Goal: Transaction & Acquisition: Purchase product/service

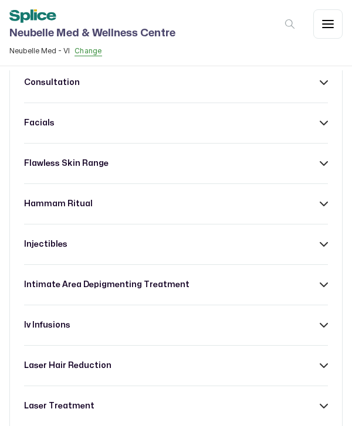
scroll to position [412, 0]
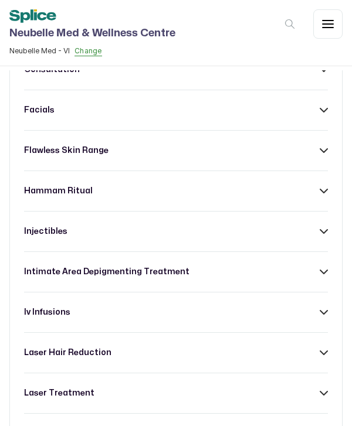
click at [245, 185] on div "hammam ritual" at bounding box center [176, 191] width 304 height 12
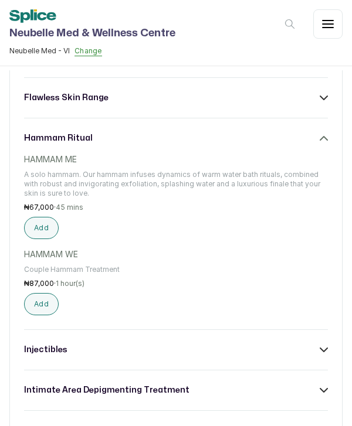
scroll to position [468, 0]
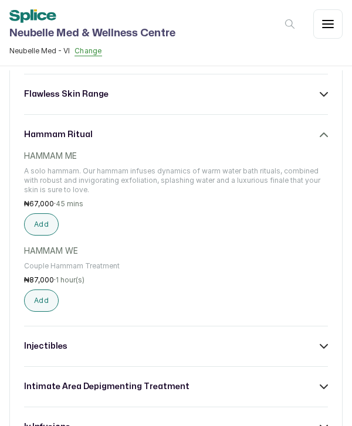
click at [40, 289] on button "Add" at bounding box center [41, 300] width 35 height 22
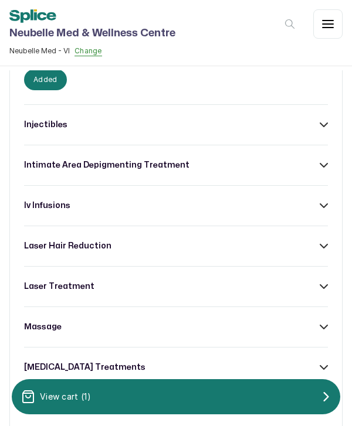
scroll to position [689, 0]
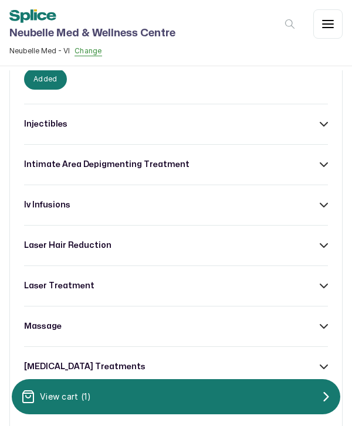
click at [190, 240] on div "laser hair reduction" at bounding box center [176, 246] width 304 height 12
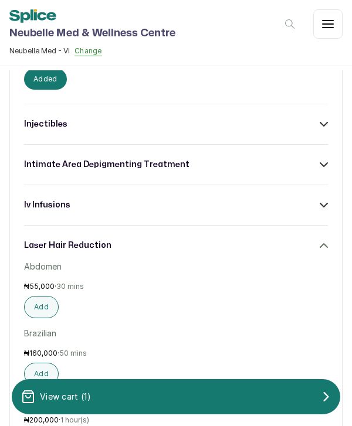
click at [191, 240] on div "laser hair reduction" at bounding box center [176, 246] width 304 height 12
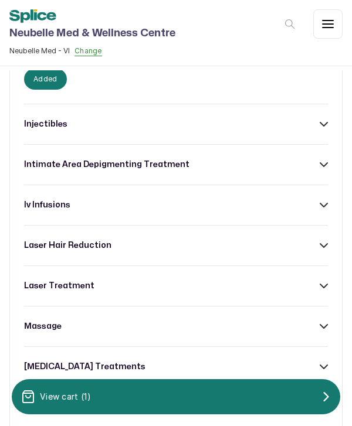
click at [209, 280] on div "laser treatment" at bounding box center [176, 286] width 304 height 12
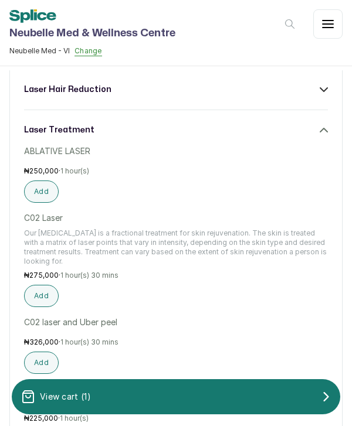
scroll to position [844, 0]
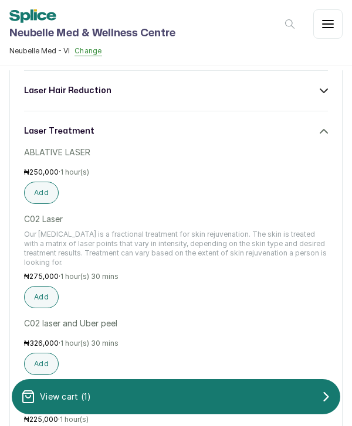
click at [39, 286] on button "Add" at bounding box center [41, 297] width 35 height 22
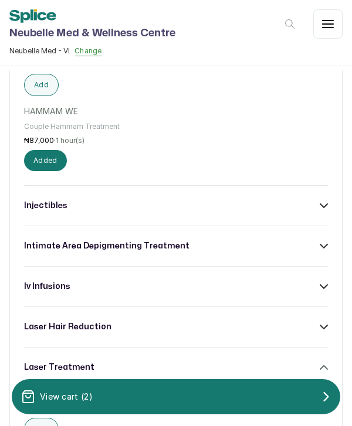
scroll to position [607, 0]
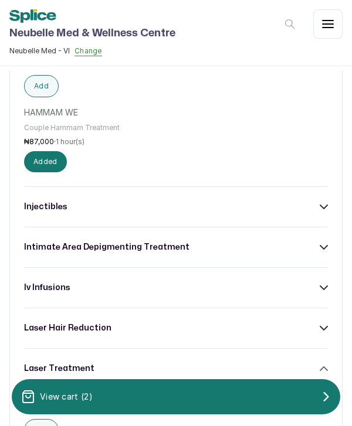
click at [168, 241] on h3 "intimate area depigmenting treatment" at bounding box center [106, 247] width 165 height 12
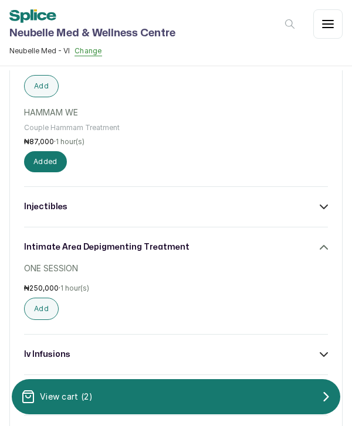
click at [175, 241] on h3 "intimate area depigmenting treatment" at bounding box center [106, 247] width 165 height 12
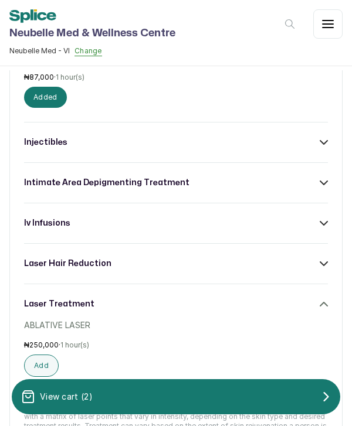
scroll to position [676, 0]
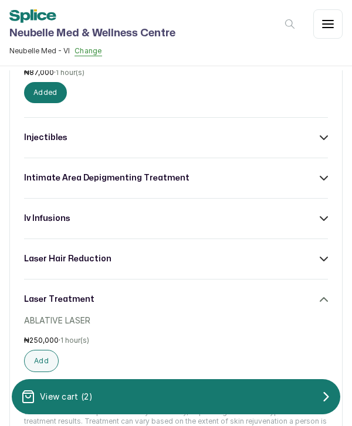
click at [197, 213] on div "iv infusions" at bounding box center [176, 219] width 304 height 12
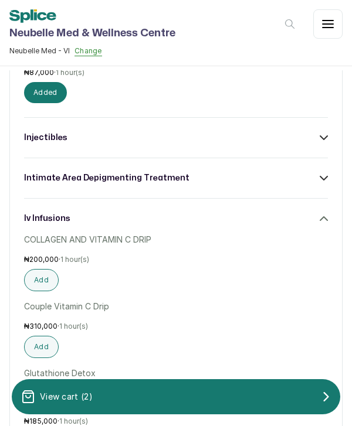
click at [208, 213] on div "iv infusions" at bounding box center [176, 219] width 304 height 12
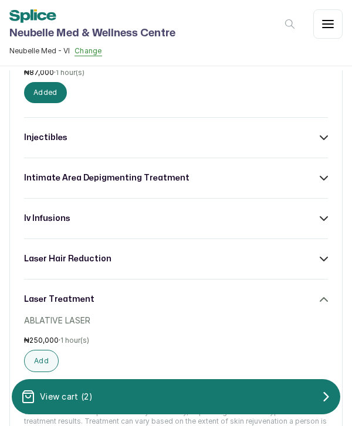
click at [182, 253] on div "laser hair reduction" at bounding box center [176, 259] width 304 height 12
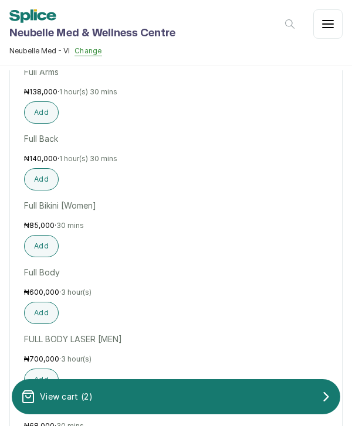
scroll to position [1218, 0]
click at [36, 301] on button "Add" at bounding box center [41, 312] width 35 height 22
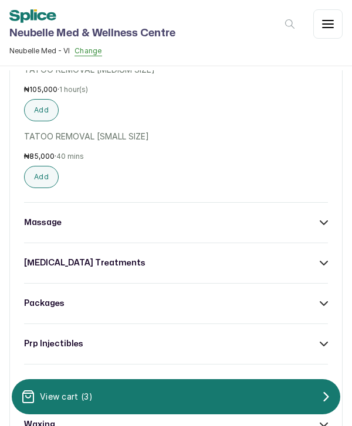
scroll to position [3838, 0]
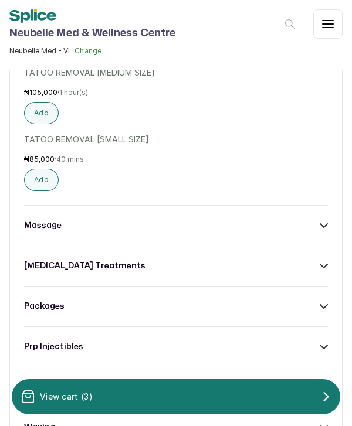
click at [141, 220] on div "massage" at bounding box center [176, 226] width 304 height 12
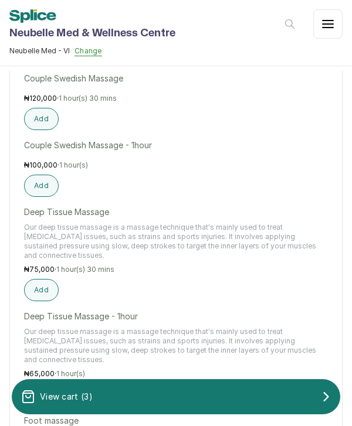
scroll to position [4528, 0]
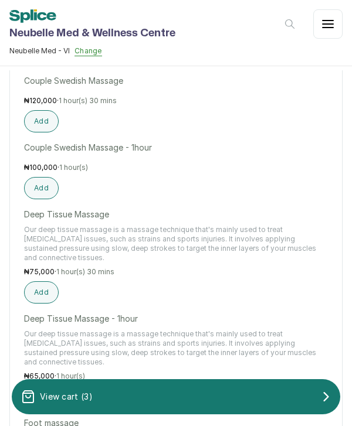
click at [37, 281] on button "Add" at bounding box center [41, 292] width 35 height 22
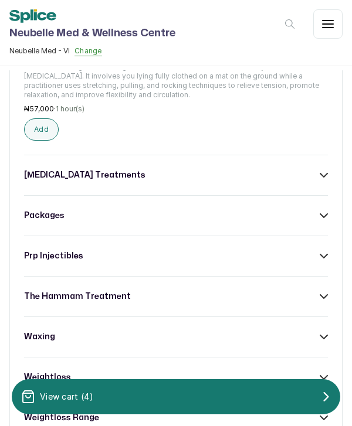
scroll to position [6522, 0]
click at [318, 169] on div "[MEDICAL_DATA] treatments" at bounding box center [176, 175] width 304 height 12
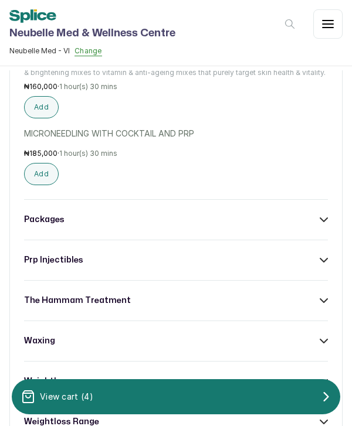
scroll to position [6980, 0]
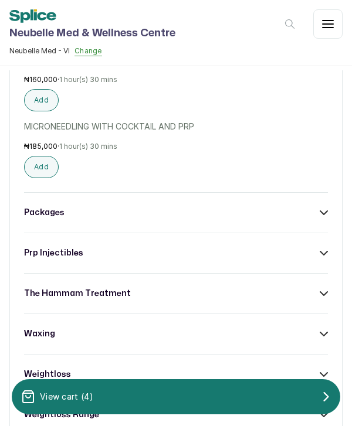
click at [304, 207] on div "packages" at bounding box center [176, 213] width 304 height 12
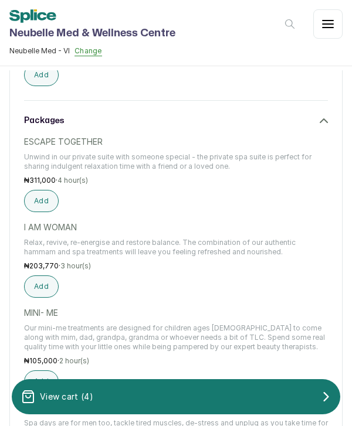
scroll to position [7056, 0]
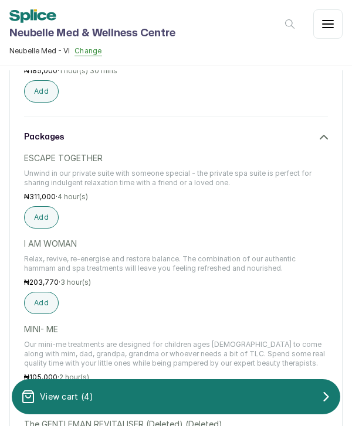
click at [41, 292] on button "Add" at bounding box center [41, 303] width 35 height 22
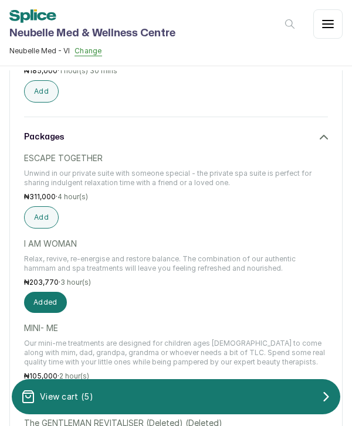
click at [108, 384] on button "View cart ( 5 )" at bounding box center [176, 396] width 328 height 35
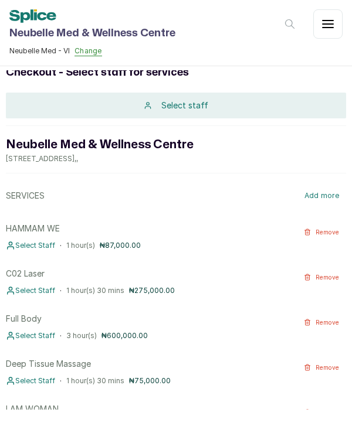
scroll to position [34, 0]
click at [304, 274] on icon "button" at bounding box center [307, 277] width 7 height 7
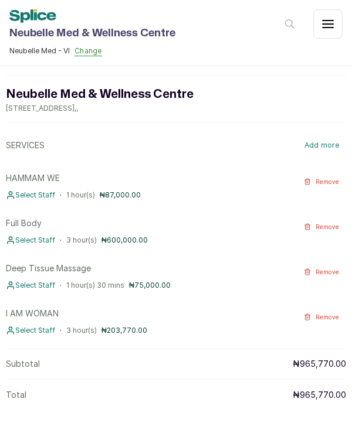
scroll to position [84, 0]
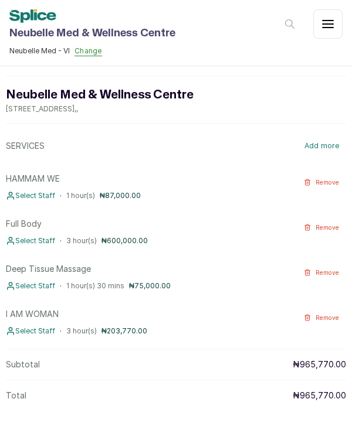
click at [305, 269] on icon "button" at bounding box center [307, 272] width 7 height 7
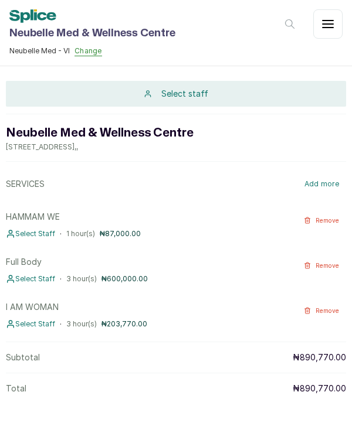
scroll to position [46, 0]
click at [306, 211] on button "Remove" at bounding box center [322, 220] width 50 height 19
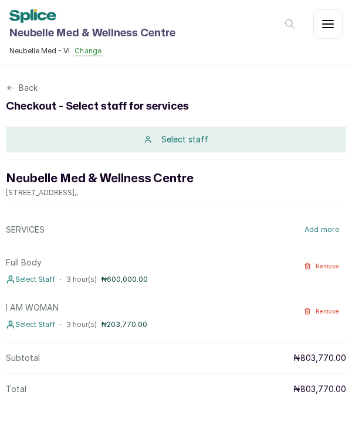
scroll to position [0, 0]
click at [125, 320] on p "₦203,770.00" at bounding box center [124, 324] width 46 height 9
click at [18, 80] on div at bounding box center [176, 76] width 340 height 12
click at [16, 91] on div "Back" at bounding box center [176, 88] width 340 height 12
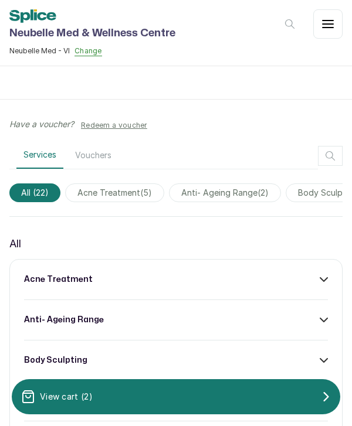
click at [241, 193] on span "anti- ageing range ( 2 )" at bounding box center [225, 192] width 112 height 19
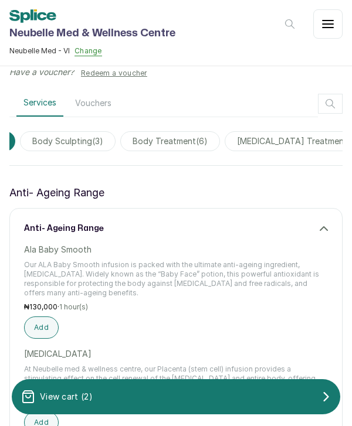
scroll to position [0, 267]
click at [185, 147] on span "body treatment ( 6 )" at bounding box center [169, 141] width 100 height 20
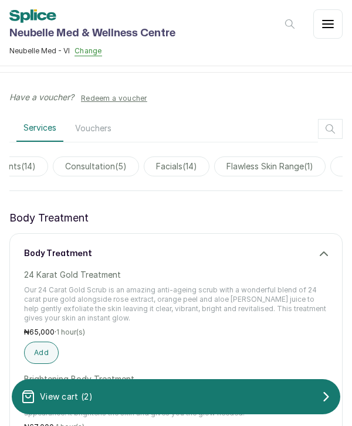
scroll to position [0, 596]
click at [180, 170] on span "facials ( 14 )" at bounding box center [176, 166] width 66 height 20
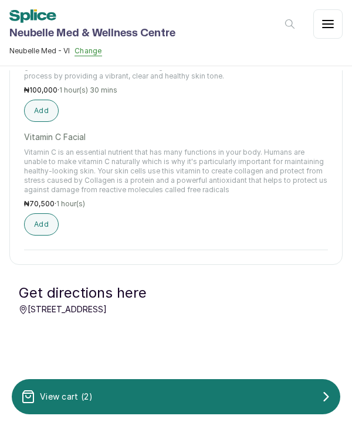
scroll to position [1369, 0]
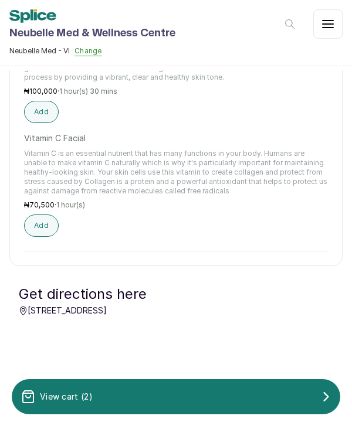
click at [43, 219] on button "Add" at bounding box center [41, 225] width 35 height 22
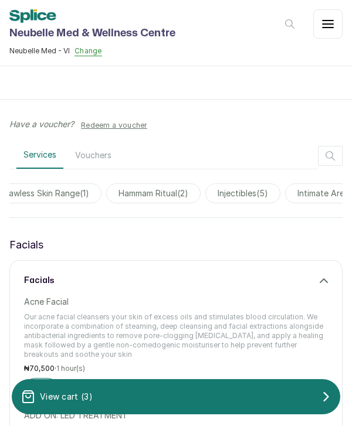
scroll to position [0, 827]
click at [160, 192] on span "hammam ritual ( 2 )" at bounding box center [145, 193] width 94 height 20
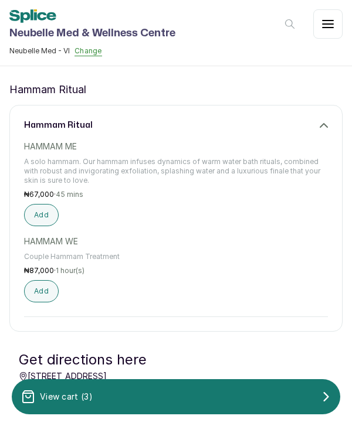
scroll to position [155, 0]
click at [40, 219] on button "Add" at bounding box center [41, 215] width 35 height 22
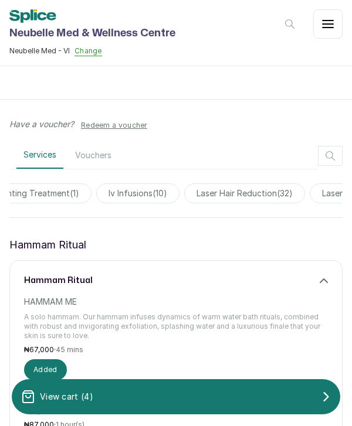
scroll to position [0, 1218]
click at [232, 193] on span "laser hair reduction ( 32 )" at bounding box center [223, 193] width 121 height 20
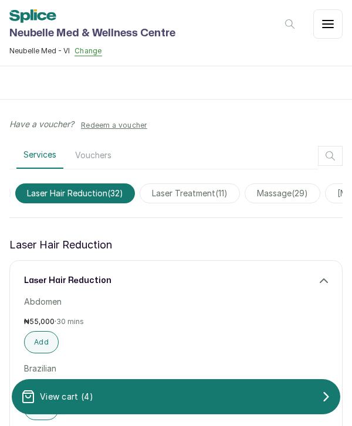
scroll to position [0, 1387]
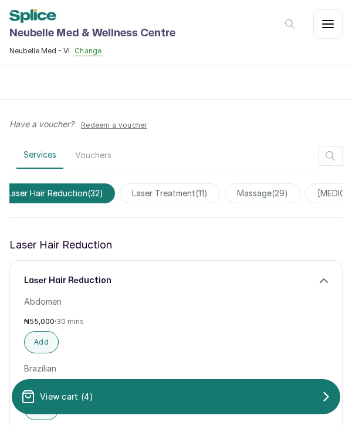
click at [203, 193] on span "laser treatment ( 11 )" at bounding box center [170, 193] width 100 height 20
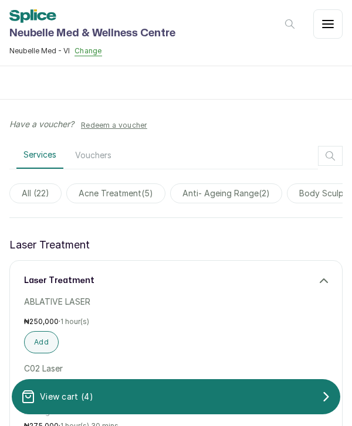
scroll to position [0, 0]
click at [35, 197] on span "All ( 22 )" at bounding box center [35, 193] width 52 height 20
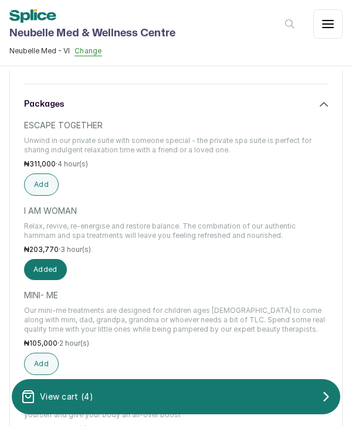
scroll to position [9113, 0]
click at [130, 222] on p "Relax, revive, re-energise and restore balance. The combination of our authenti…" at bounding box center [176, 231] width 304 height 19
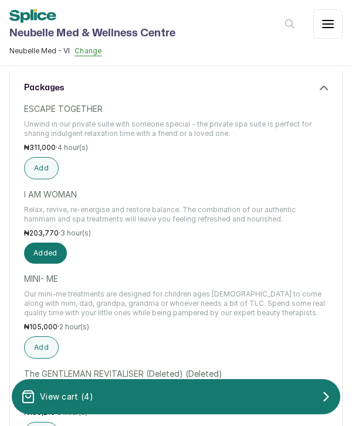
scroll to position [9130, 0]
click at [168, 393] on div "View cart ( 4 )" at bounding box center [176, 396] width 328 height 23
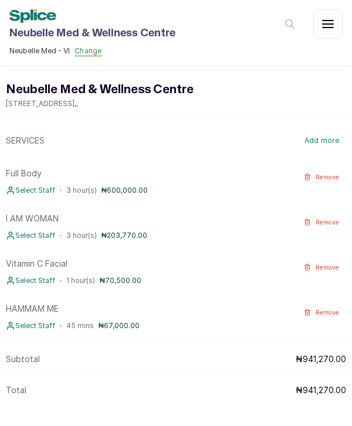
scroll to position [95, 0]
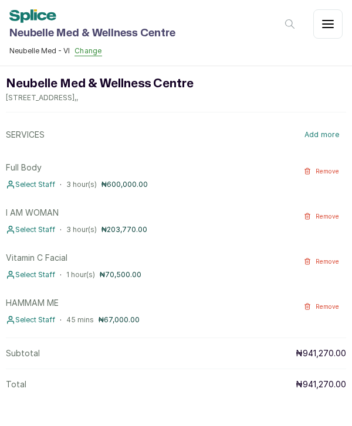
click at [304, 219] on icon "button" at bounding box center [307, 216] width 7 height 7
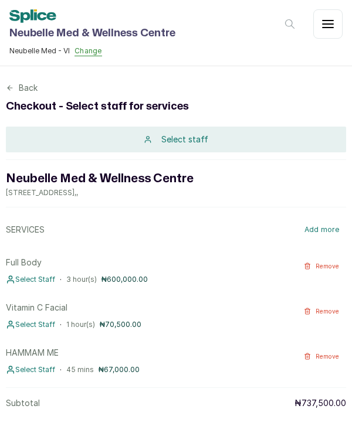
scroll to position [0, 0]
click at [15, 91] on div "Back" at bounding box center [176, 88] width 340 height 12
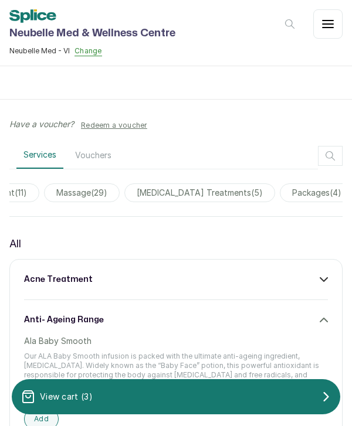
scroll to position [0, 1578]
click at [94, 196] on span "massage ( 29 )" at bounding box center [72, 192] width 76 height 19
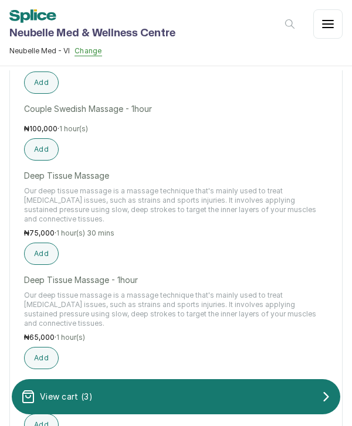
scroll to position [783, 0]
click at [41, 251] on button "Add" at bounding box center [41, 254] width 35 height 22
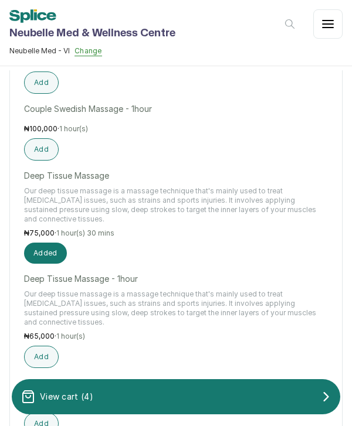
click at [147, 393] on div "View cart ( 4 )" at bounding box center [176, 396] width 328 height 23
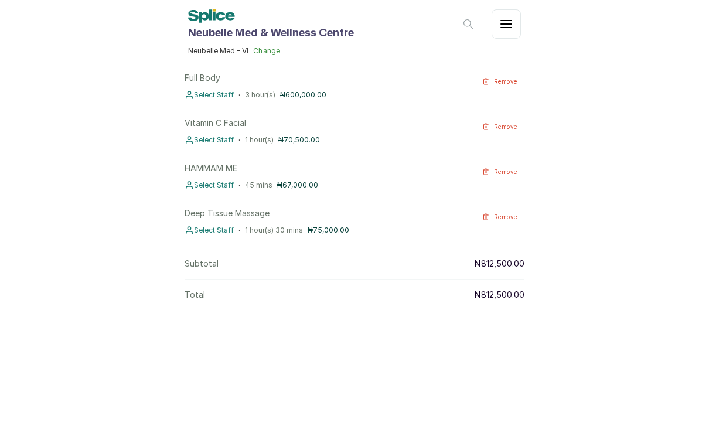
scroll to position [0, 0]
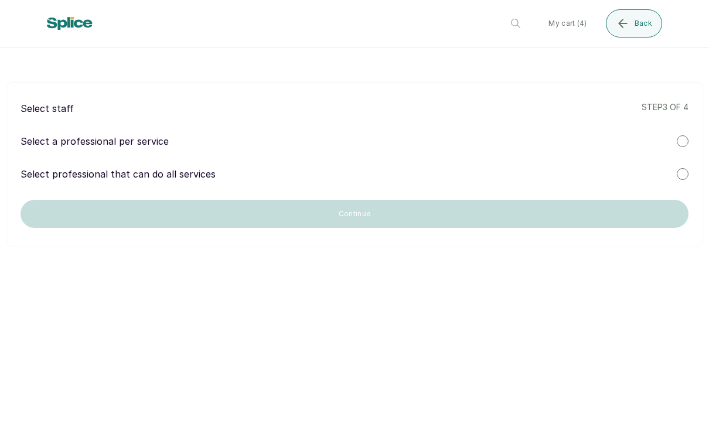
click at [351, 26] on icon "submit" at bounding box center [623, 23] width 14 height 14
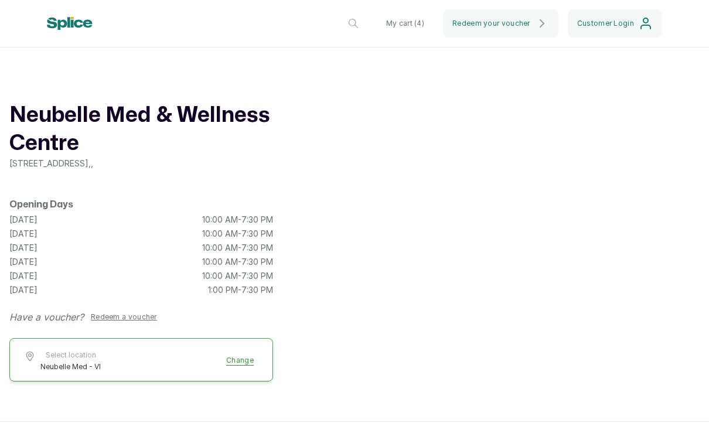
click at [351, 26] on button "My cart ( 4 )" at bounding box center [405, 23] width 57 height 28
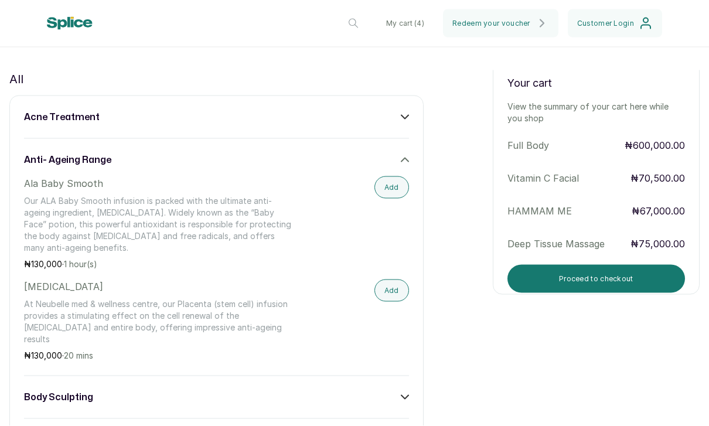
scroll to position [447, 0]
click at [351, 265] on button "Proceed to checkout" at bounding box center [596, 279] width 178 height 28
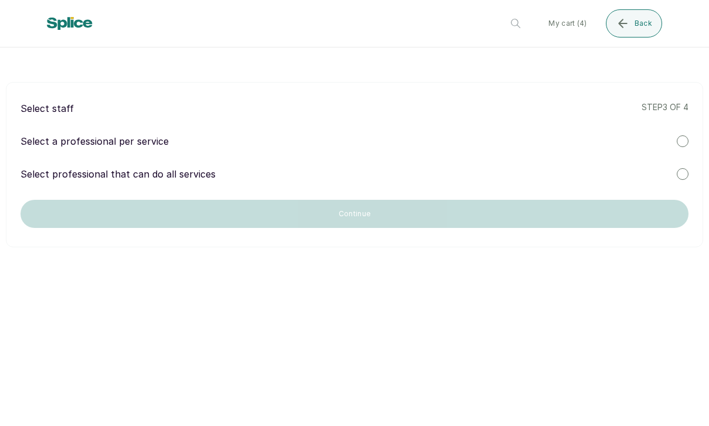
click at [351, 135] on div at bounding box center [683, 141] width 12 height 12
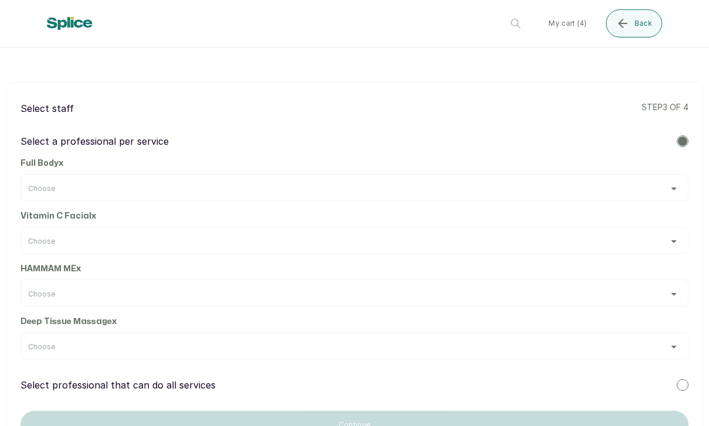
click at [57, 184] on div "Choose" at bounding box center [354, 188] width 653 height 9
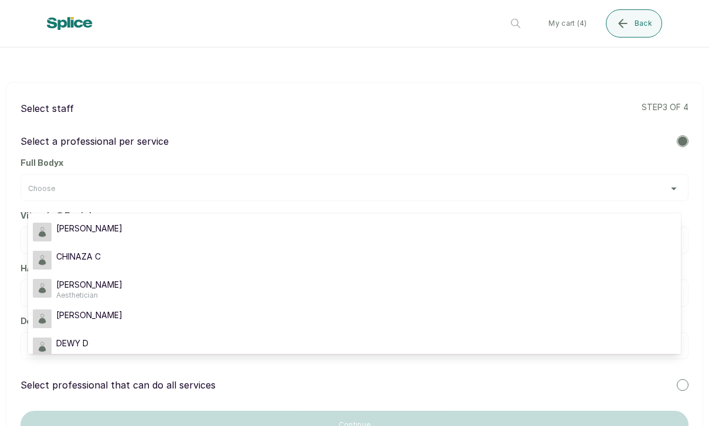
click at [73, 291] on span "Aesthetician" at bounding box center [89, 295] width 66 height 9
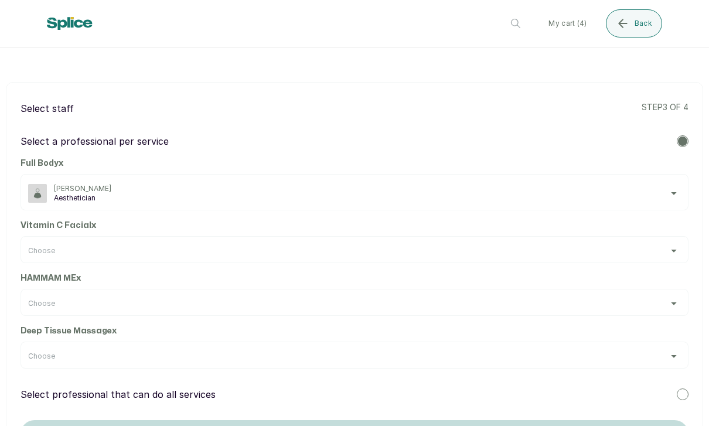
click at [45, 246] on span "Choose" at bounding box center [41, 250] width 27 height 9
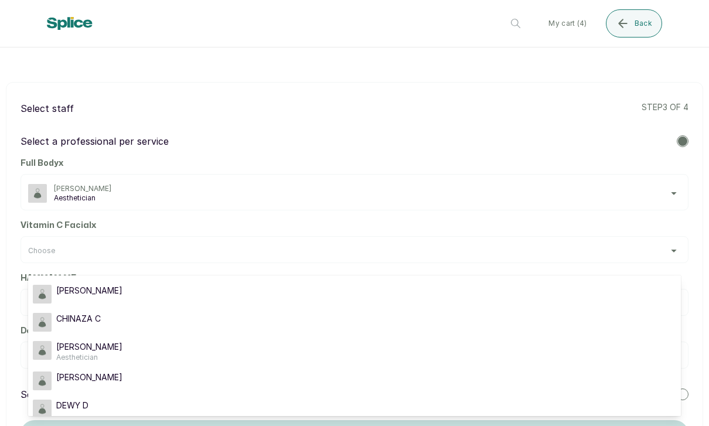
click at [68, 341] on span "[PERSON_NAME]" at bounding box center [89, 347] width 66 height 12
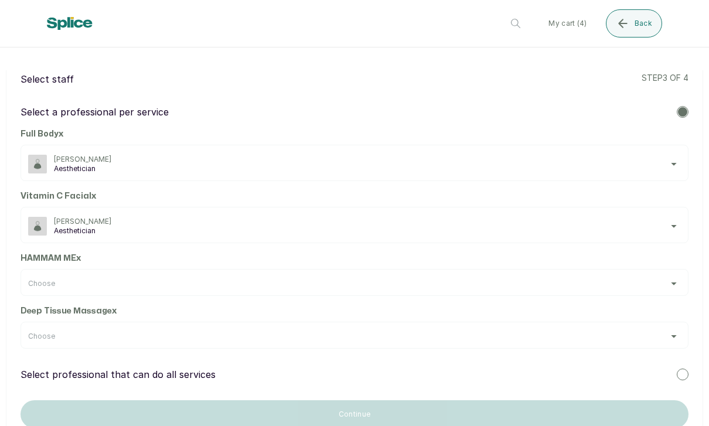
scroll to position [29, 0]
click at [49, 279] on span "Choose" at bounding box center [41, 283] width 27 height 9
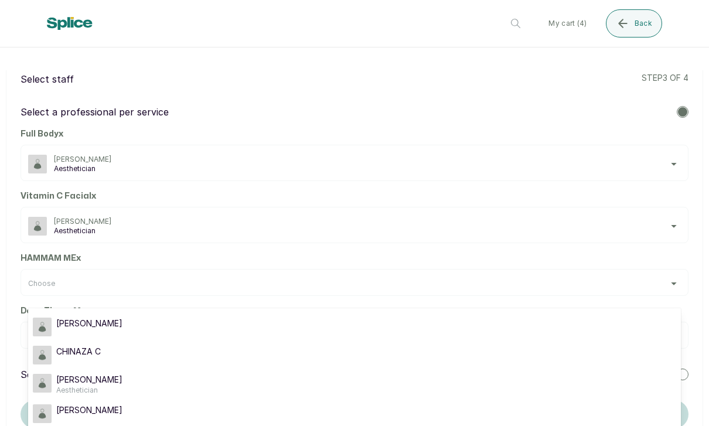
click at [72, 318] on span "[PERSON_NAME]" at bounding box center [89, 324] width 66 height 12
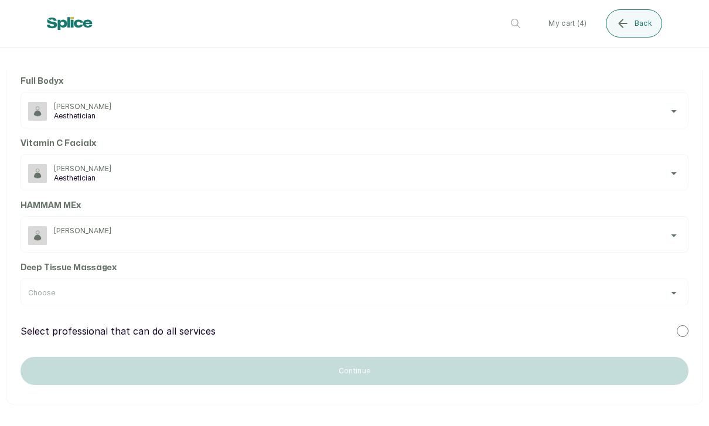
scroll to position [81, 0]
click at [50, 289] on span "Choose" at bounding box center [41, 293] width 27 height 9
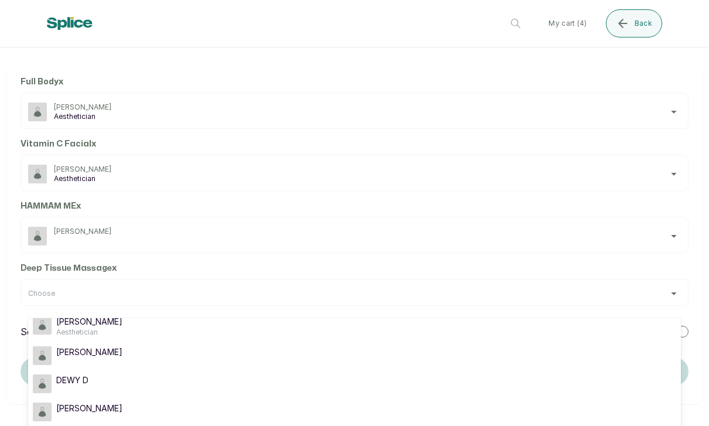
scroll to position [68, 0]
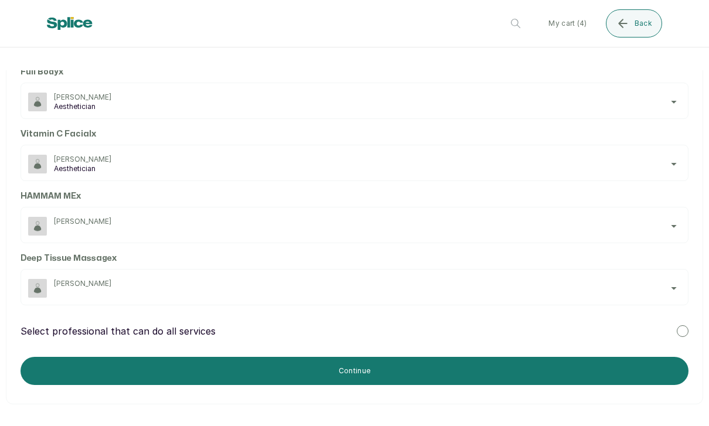
scroll to position [91, 0]
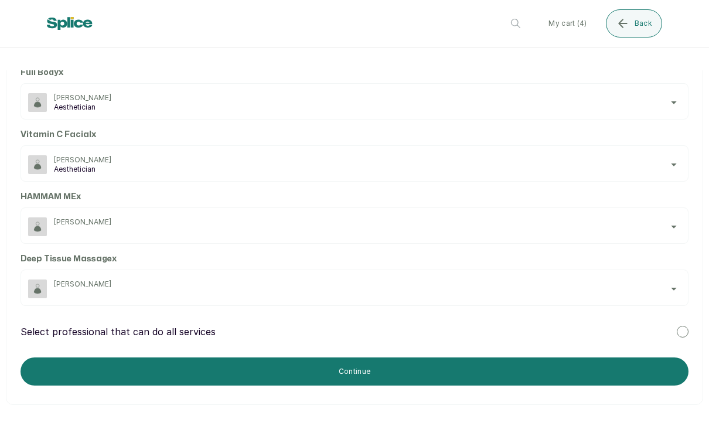
click at [66, 217] on div "[PERSON_NAME]" at bounding box center [367, 226] width 627 height 19
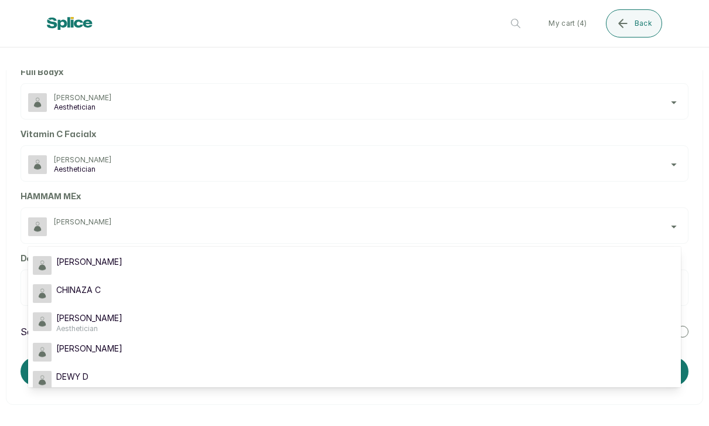
scroll to position [0, 0]
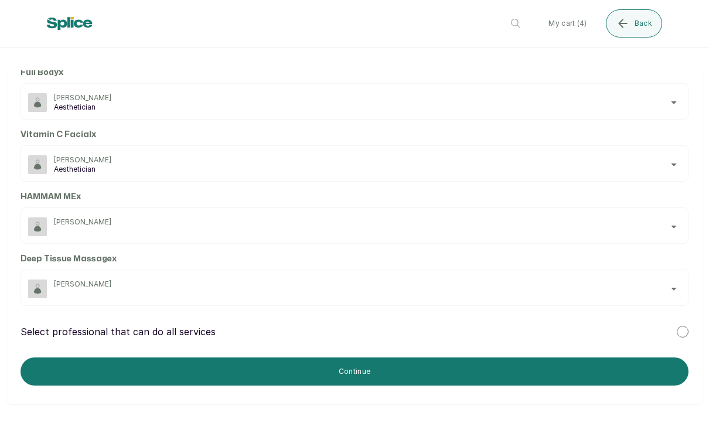
click at [76, 357] on button "Continue" at bounding box center [355, 371] width 668 height 28
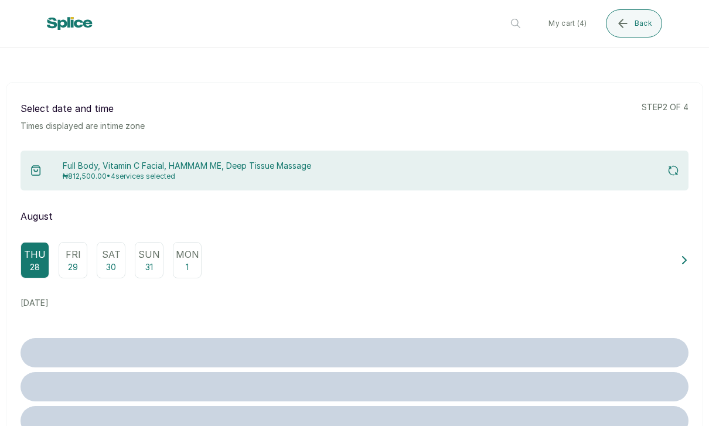
scroll to position [26, 0]
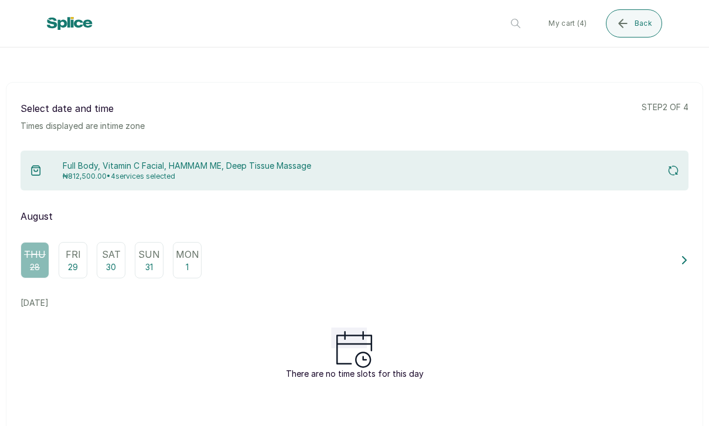
click at [92, 151] on div "Full Body, Vitamin C Facial, HAMMAM ME, Deep Tissue Massage ₦812,500.00 • 4 ser…" at bounding box center [355, 171] width 668 height 40
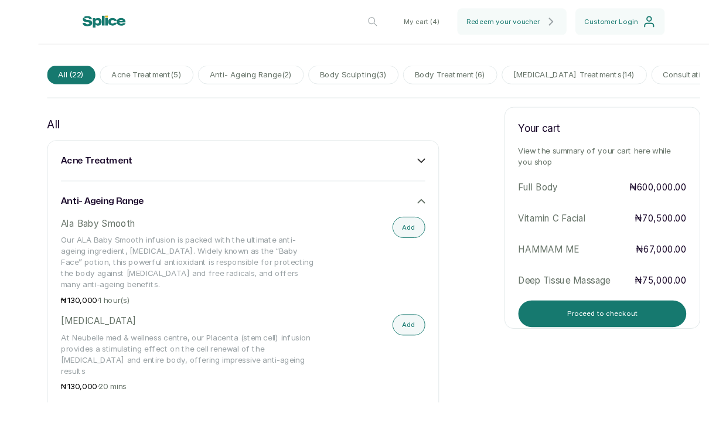
scroll to position [1, 0]
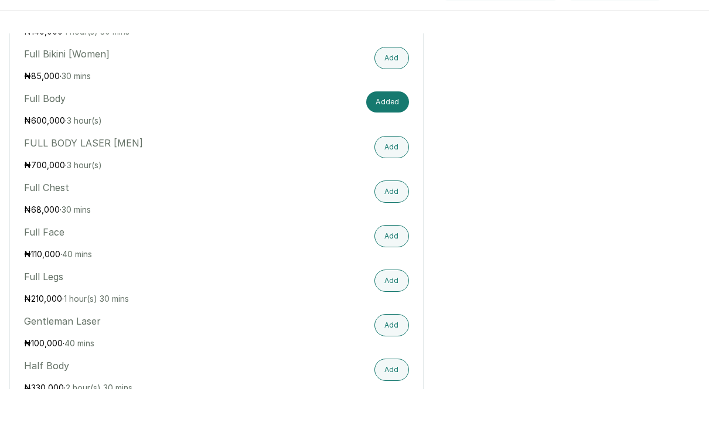
click at [351, 19] on html "Neubelle Med & Wellness Centre Neubelle Med - VI Change My cart ( 4 ) Redeem yo…" at bounding box center [354, 213] width 709 height 426
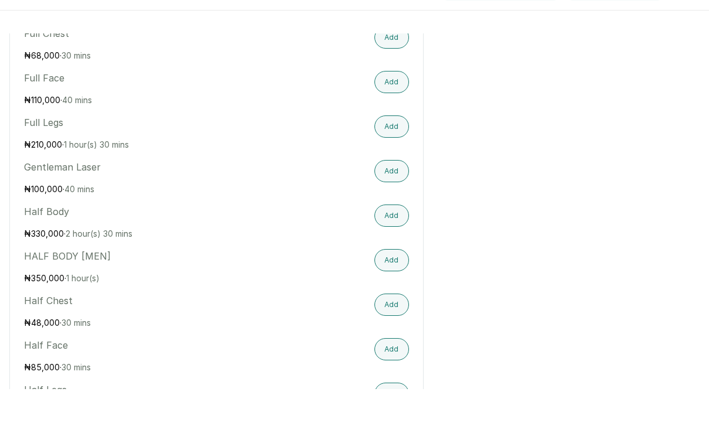
click at [351, 22] on html "Neubelle Med & Wellness Centre Neubelle Med - VI Change My cart ( 4 ) Redeem yo…" at bounding box center [354, 213] width 709 height 426
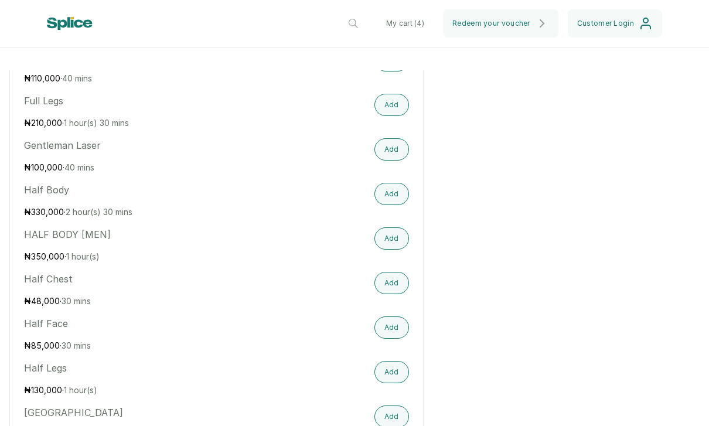
scroll to position [3553, 0]
click at [351, 21] on button "My cart ( 4 )" at bounding box center [405, 23] width 57 height 28
click at [351, 22] on button "My cart ( 4 )" at bounding box center [405, 23] width 57 height 28
click at [351, 25] on button "My cart ( 4 )" at bounding box center [405, 23] width 57 height 28
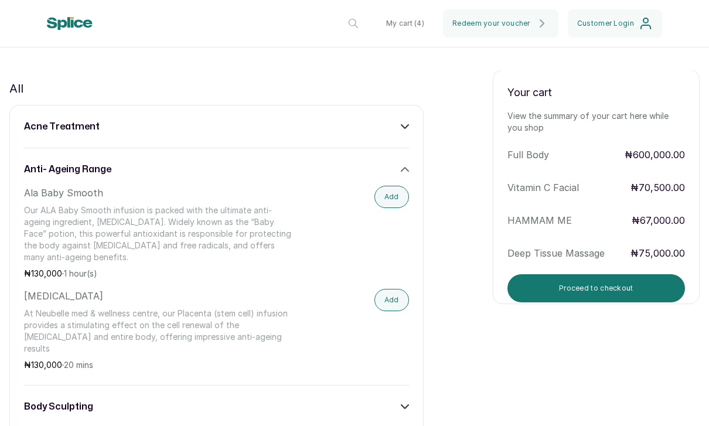
click at [351, 274] on button "Proceed to checkout" at bounding box center [596, 288] width 178 height 28
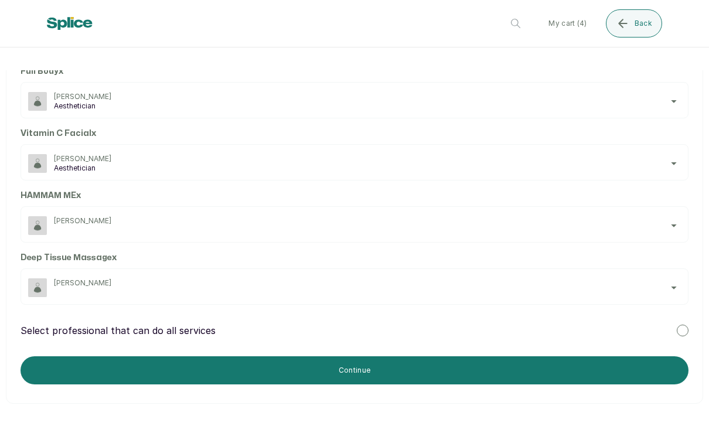
scroll to position [91, 0]
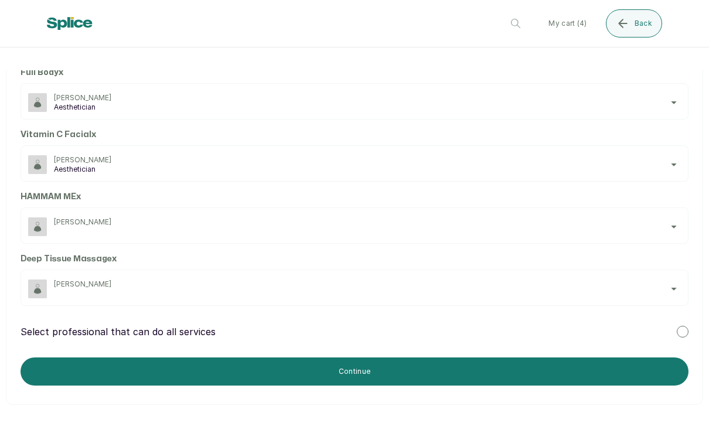
click at [94, 357] on button "Continue" at bounding box center [355, 371] width 668 height 28
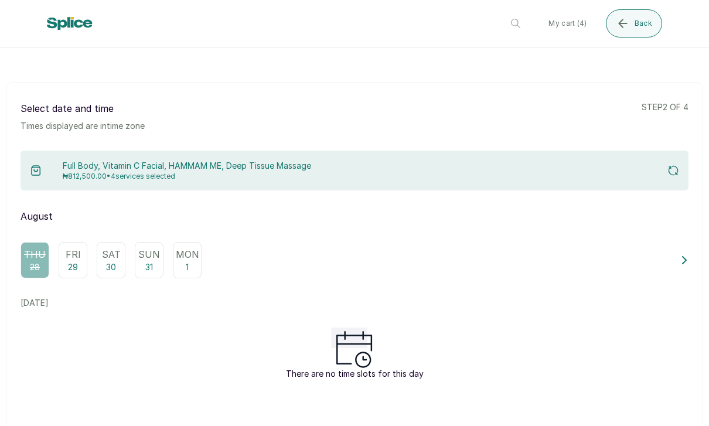
click at [113, 247] on p "Sat" at bounding box center [111, 254] width 19 height 14
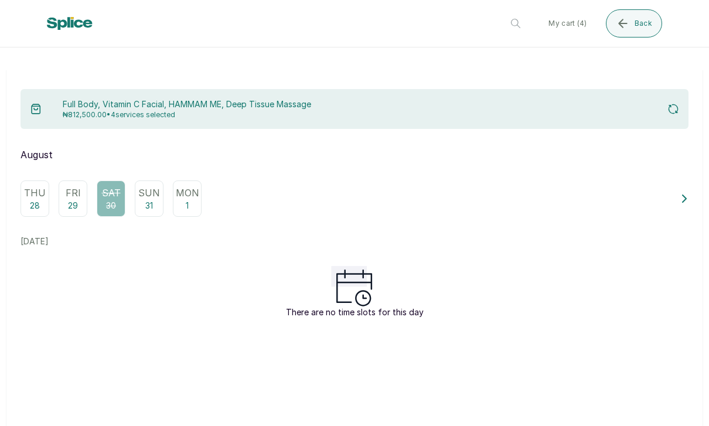
scroll to position [62, 0]
click at [153, 185] on p "Sun" at bounding box center [149, 192] width 22 height 14
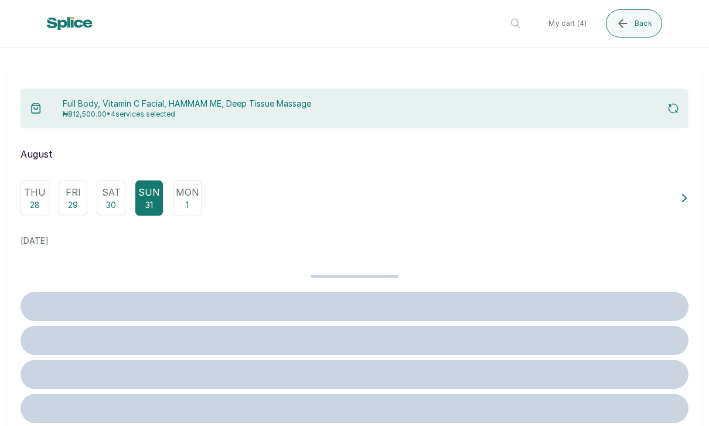
click at [190, 185] on p "Mon" at bounding box center [187, 192] width 23 height 14
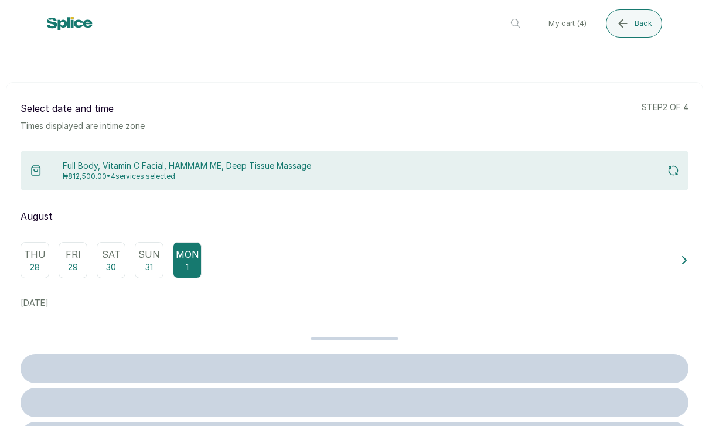
scroll to position [0, 0]
click at [351, 242] on button at bounding box center [684, 260] width 8 height 36
click at [96, 242] on div "Wed 3" at bounding box center [90, 260] width 29 height 36
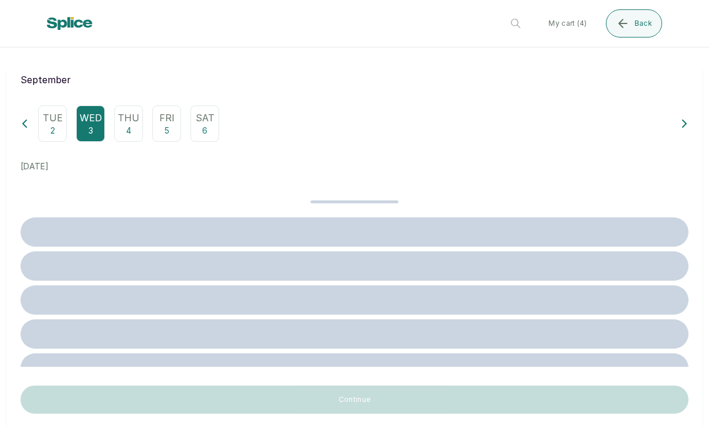
scroll to position [135, 0]
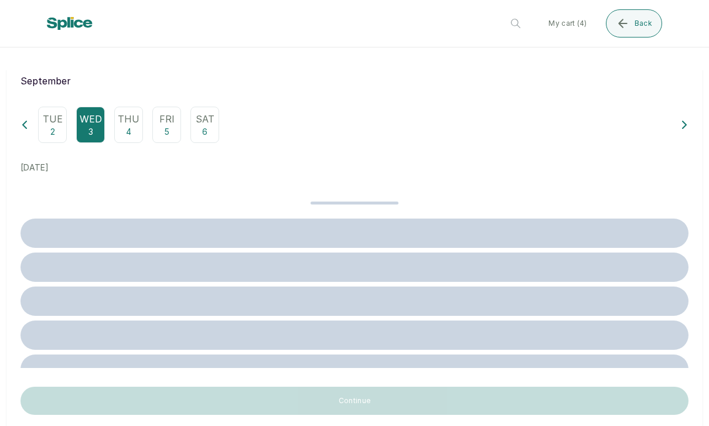
click at [26, 121] on icon at bounding box center [25, 125] width 8 height 8
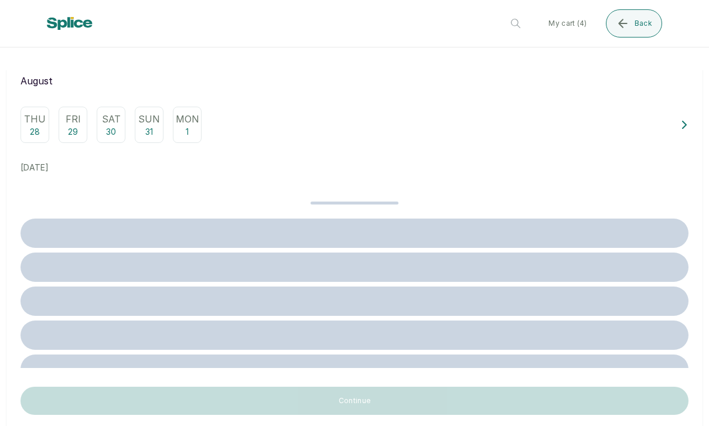
click at [33, 112] on p "Thu" at bounding box center [35, 119] width 22 height 14
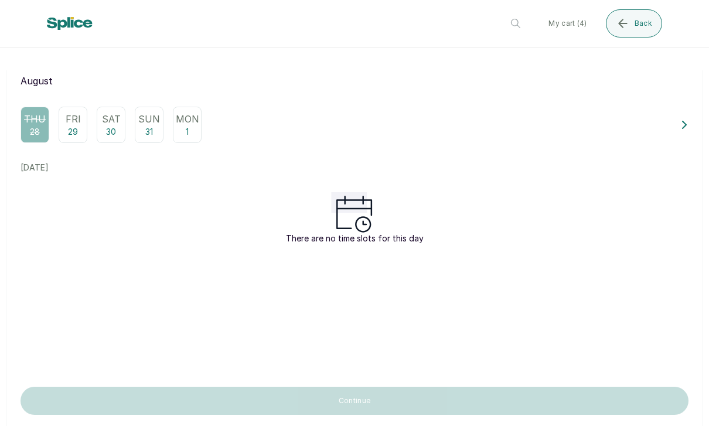
click at [72, 126] on p "29" at bounding box center [73, 132] width 10 height 12
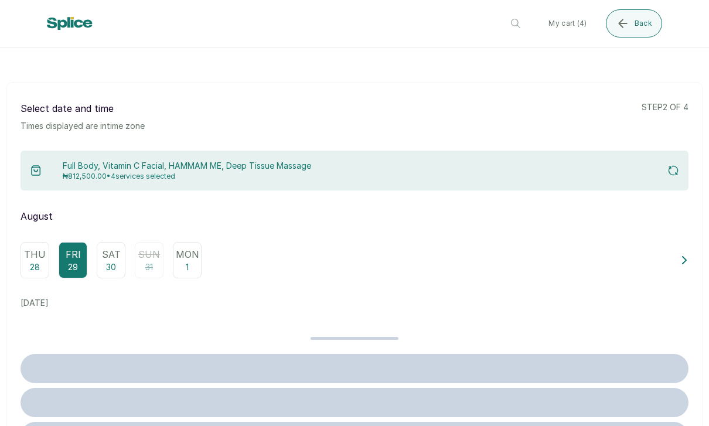
scroll to position [0, 0]
click at [97, 172] on p "₦812,500.00 • 4 services selected" at bounding box center [187, 176] width 248 height 9
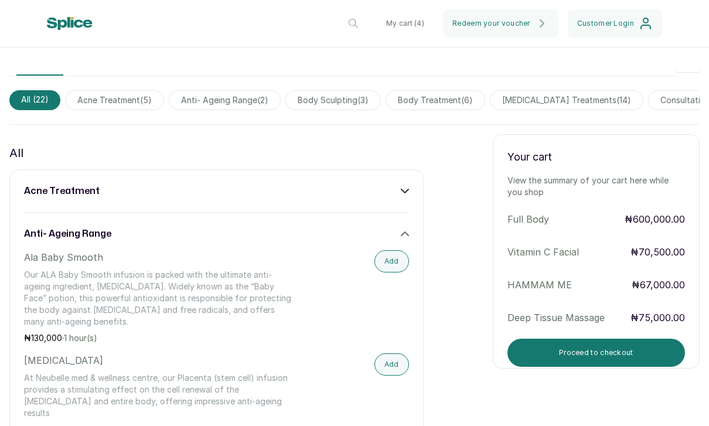
scroll to position [373, 0]
click at [351, 339] on button "Proceed to checkout" at bounding box center [596, 353] width 178 height 28
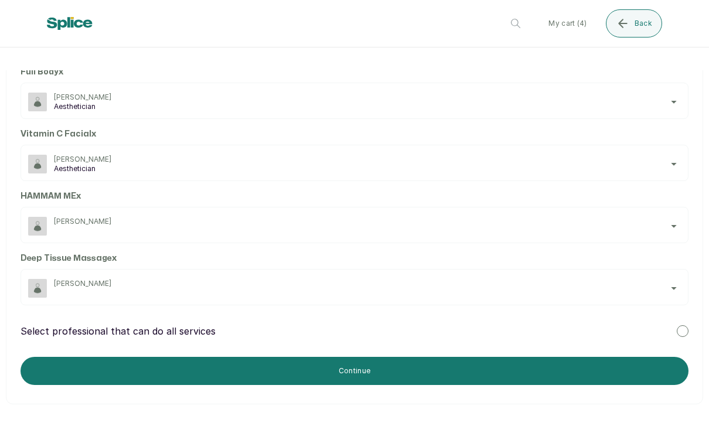
scroll to position [91, 0]
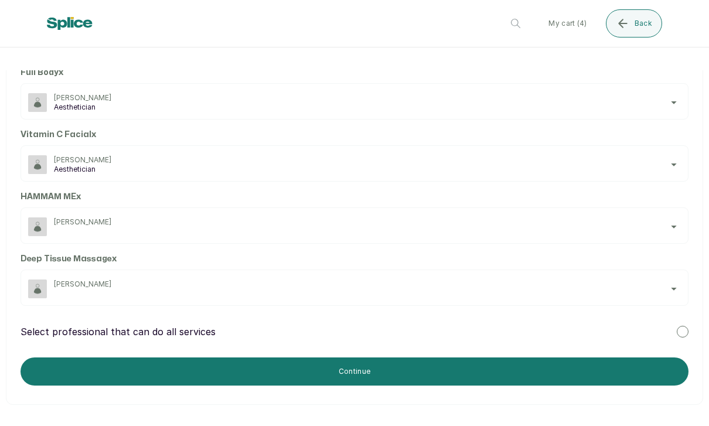
click at [351, 325] on div "Select professional that can do all services" at bounding box center [355, 332] width 668 height 14
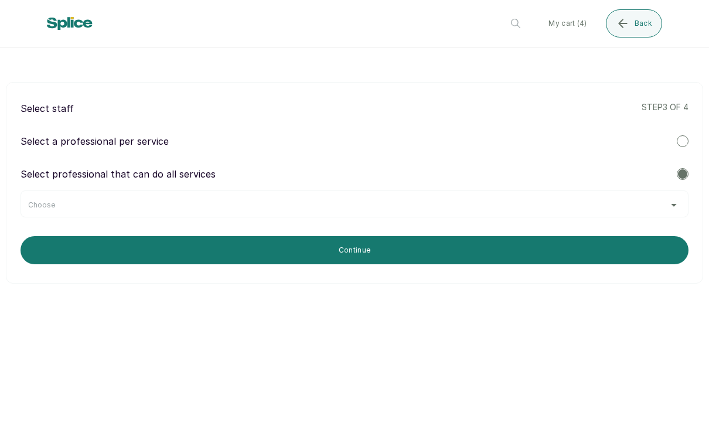
click at [117, 236] on button "Continue" at bounding box center [355, 250] width 668 height 28
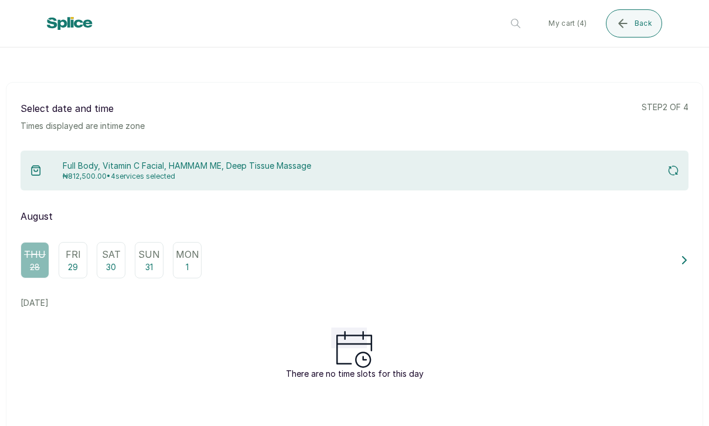
click at [113, 247] on p "Sat" at bounding box center [111, 254] width 19 height 14
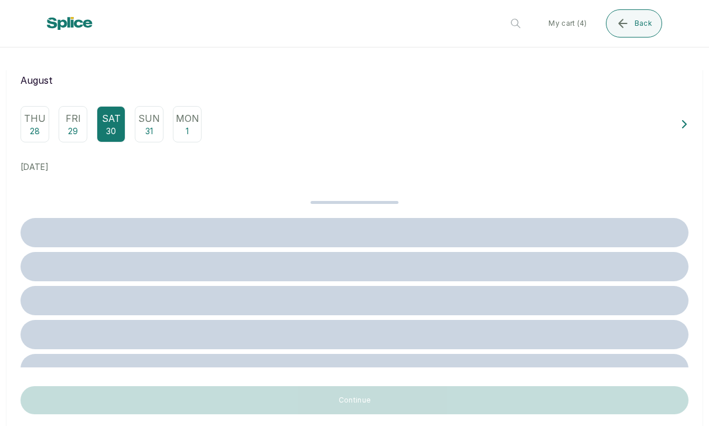
scroll to position [135, 0]
click at [263, 346] on div "Select date and time Times displayed are in time zone step 2 of 4 Full Body, Vi…" at bounding box center [354, 191] width 697 height 488
click at [251, 253] on div at bounding box center [355, 267] width 668 height 29
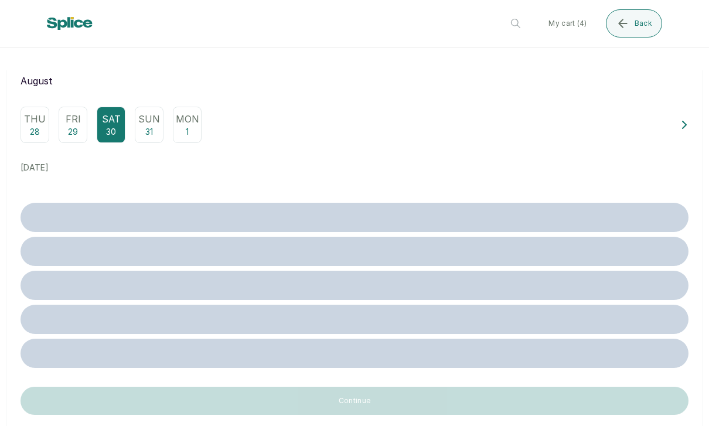
click at [59, 107] on div "Fri 29" at bounding box center [73, 125] width 29 height 36
click at [40, 112] on p "Thu" at bounding box center [35, 119] width 22 height 14
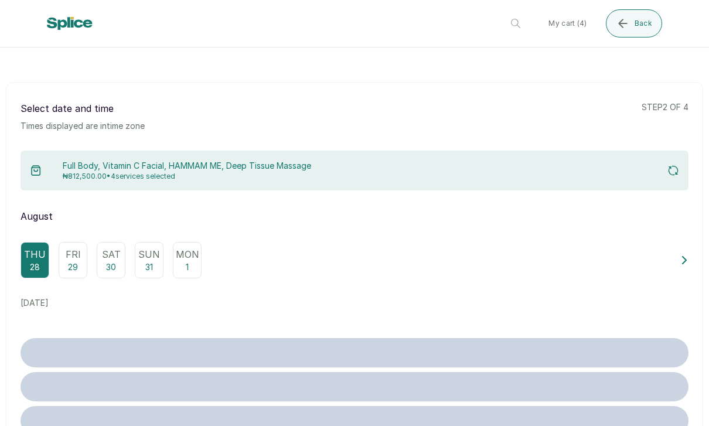
scroll to position [0, 0]
click at [62, 160] on div "Full Body, Vitamin C Facial, HAMMAM ME, Deep Tissue Massage ₦812,500.00 • 4 ser…" at bounding box center [170, 170] width 281 height 21
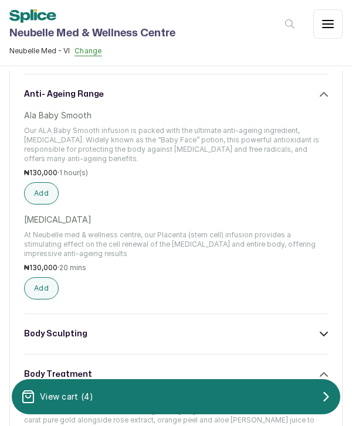
click at [182, 387] on div "View cart ( 4 )" at bounding box center [176, 396] width 328 height 23
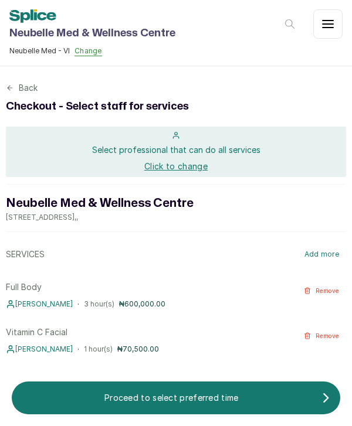
click at [9, 88] on icon at bounding box center [10, 88] width 8 height 8
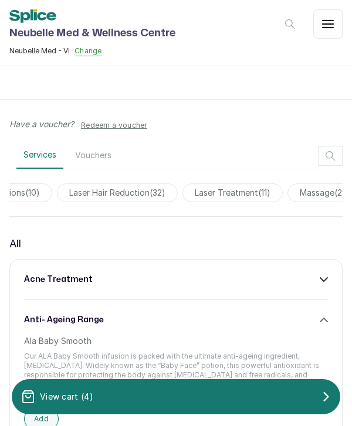
scroll to position [0, 1325]
click at [233, 189] on span "laser treatment ( 11 )" at bounding box center [232, 192] width 100 height 19
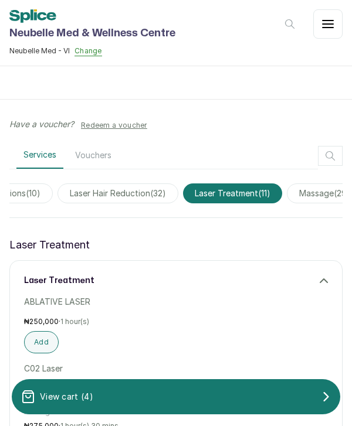
click at [148, 194] on span "laser hair reduction ( 32 )" at bounding box center [117, 193] width 121 height 20
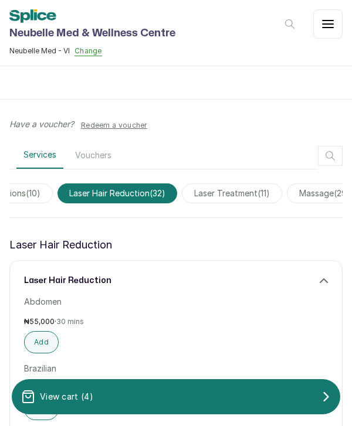
scroll to position [0, 0]
